Goal: Transaction & Acquisition: Obtain resource

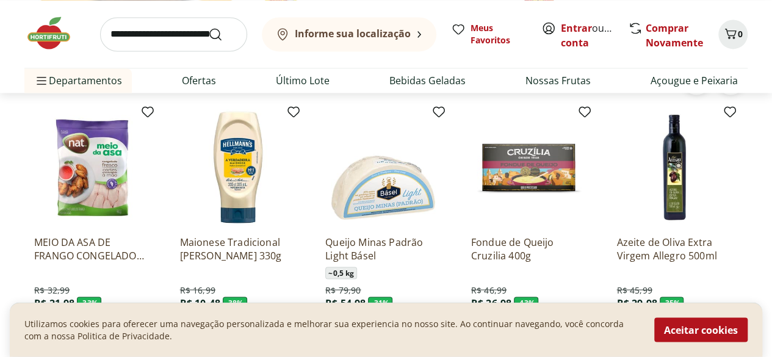
scroll to position [977, 0]
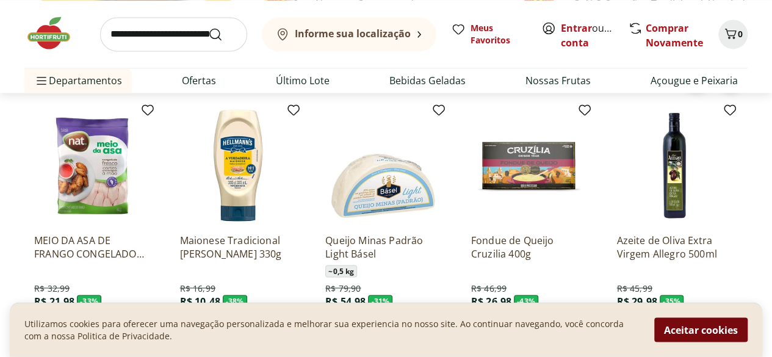
click at [727, 332] on button "Aceitar cookies" at bounding box center [700, 330] width 93 height 24
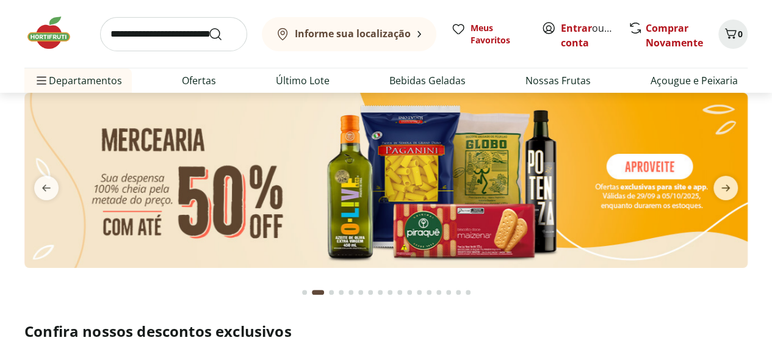
scroll to position [0, 0]
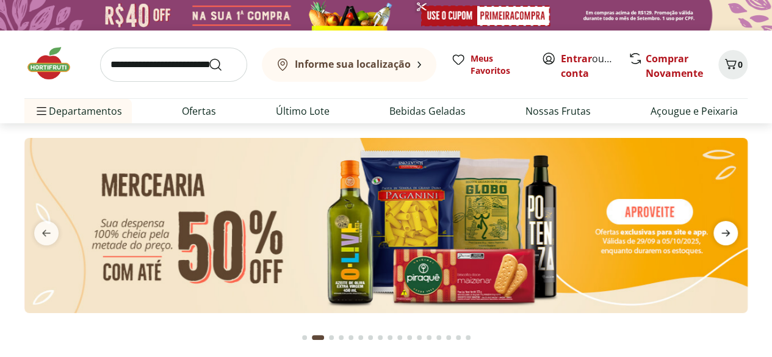
click at [727, 235] on icon "next" at bounding box center [726, 233] width 9 height 7
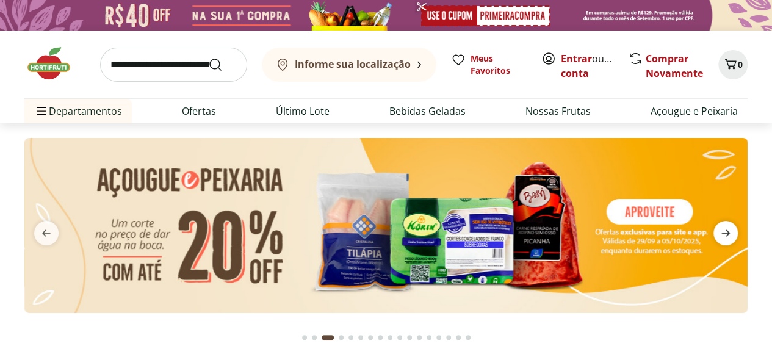
click at [727, 235] on icon "next" at bounding box center [726, 233] width 9 height 7
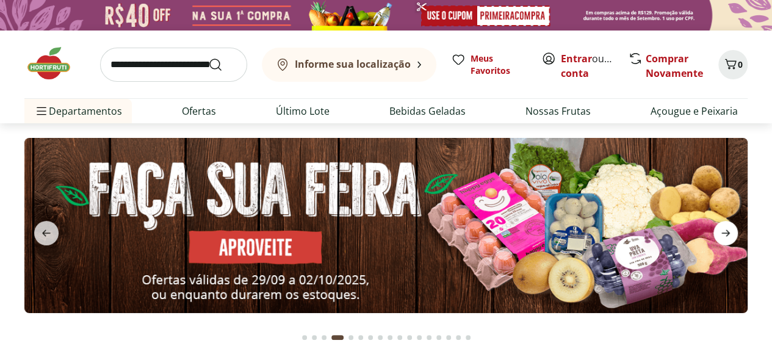
click at [727, 235] on icon "next" at bounding box center [726, 233] width 9 height 7
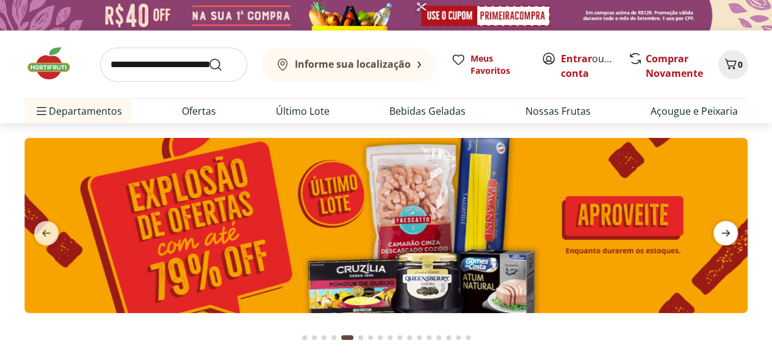
click at [727, 235] on icon "next" at bounding box center [726, 233] width 9 height 7
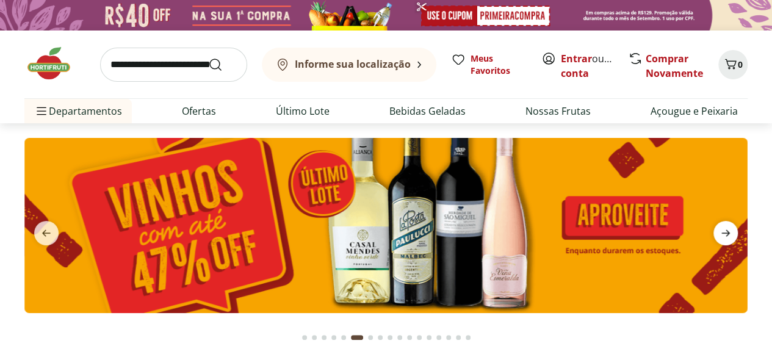
click at [727, 235] on icon "next" at bounding box center [726, 233] width 9 height 7
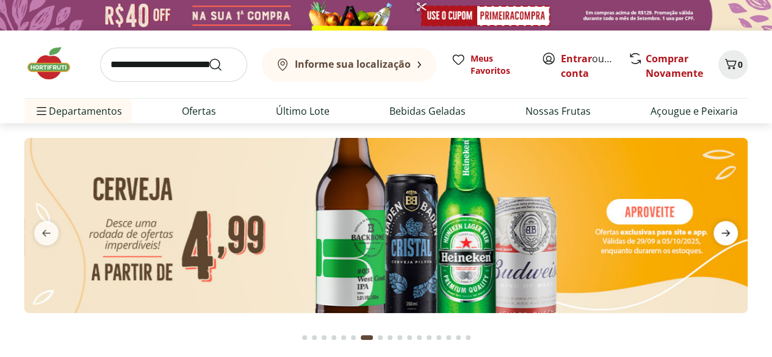
click at [733, 236] on span "next" at bounding box center [726, 233] width 24 height 24
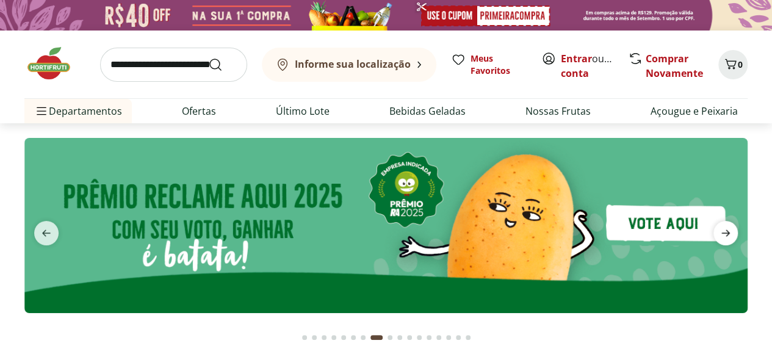
click at [733, 236] on span "next" at bounding box center [726, 233] width 24 height 24
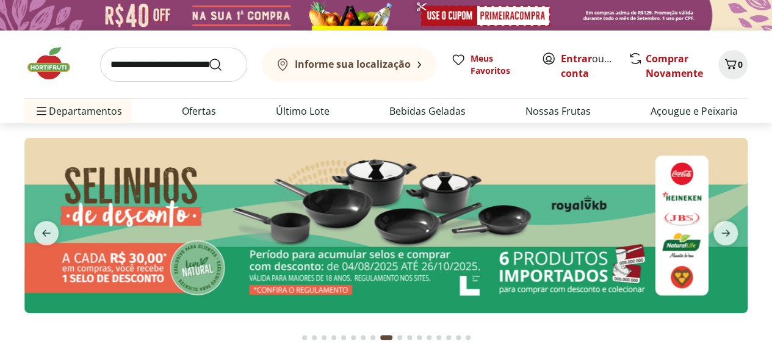
click at [490, 206] on img at bounding box center [385, 225] width 723 height 175
